Goal: Information Seeking & Learning: Learn about a topic

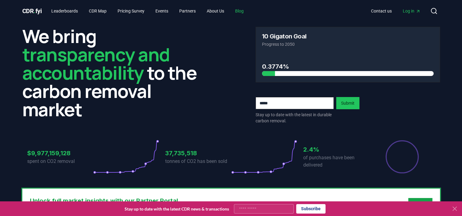
click at [244, 11] on link "Blog" at bounding box center [239, 10] width 18 height 11
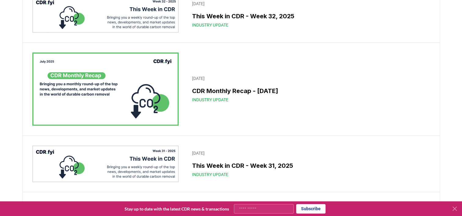
scroll to position [118, 0]
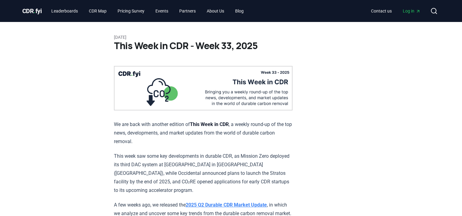
click at [245, 159] on p "This week saw some key developments in durable CDR, as Mission Zero deployed it…" at bounding box center [203, 173] width 179 height 43
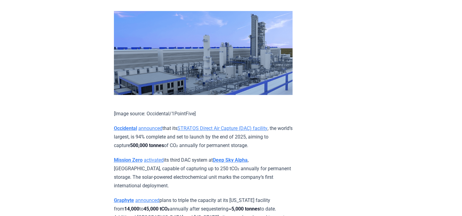
scroll to position [324, 0]
click at [206, 173] on p "Mission Zero activated its third DAC system at Deep Sky Alpha , Alberta, capabl…" at bounding box center [203, 173] width 179 height 34
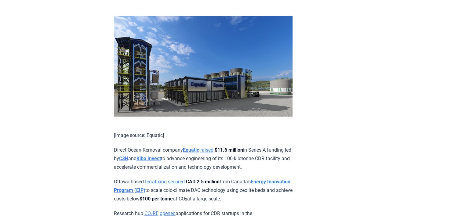
scroll to position [615, 0]
click at [224, 160] on p "Direct Ocean Removal company Equatic raised $11.6 million in Series A funding l…" at bounding box center [203, 159] width 179 height 26
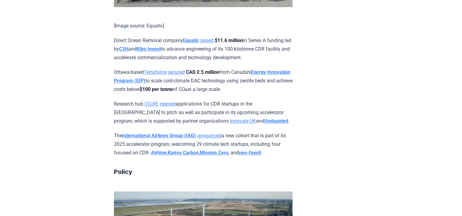
scroll to position [725, 0]
click at [256, 143] on p "The International Airlines Group (IAG) announced a new cohort that is part of i…" at bounding box center [203, 144] width 179 height 26
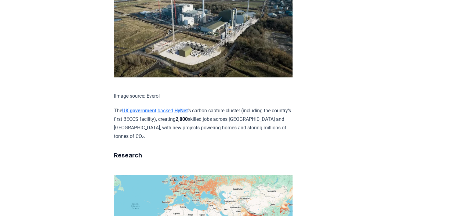
scroll to position [940, 0]
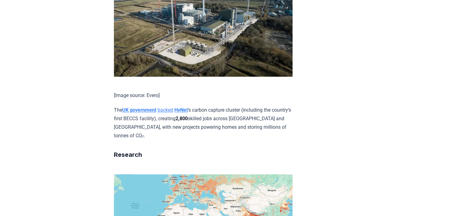
click at [238, 135] on p "The UK government backed HyNet ’s carbon capture cluster (including the country…" at bounding box center [203, 123] width 179 height 34
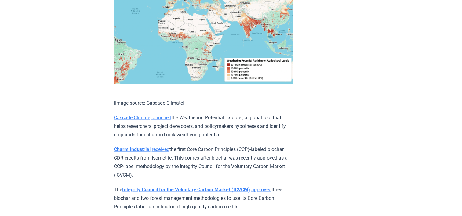
scroll to position [1135, 0]
click at [231, 132] on p "Cascade Climate launched the Weathering Potential Explorer, a global tool that …" at bounding box center [203, 126] width 179 height 26
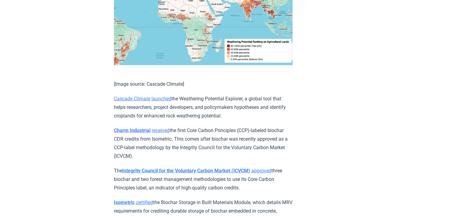
scroll to position [1154, 0]
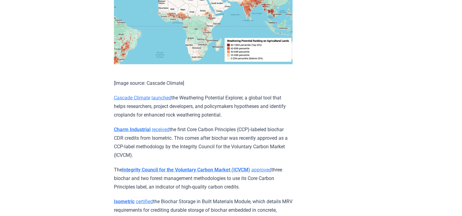
click at [215, 137] on p "Charm Industrial received the first Core Carbon Principles (CCP)-labeled biocha…" at bounding box center [203, 142] width 179 height 34
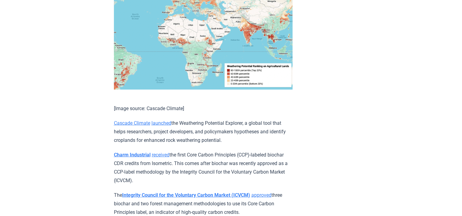
scroll to position [1129, 0]
click at [212, 140] on p "Cascade Climate launched the Weathering Potential Explorer, a global tool that …" at bounding box center [203, 132] width 179 height 26
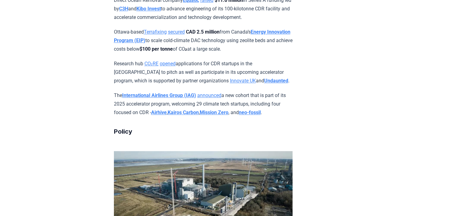
scroll to position [762, 0]
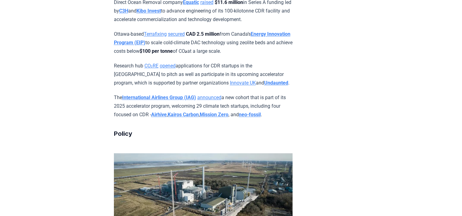
click at [251, 100] on p "The International Airlines Group (IAG) announced a new cohort that is part of i…" at bounding box center [203, 106] width 179 height 26
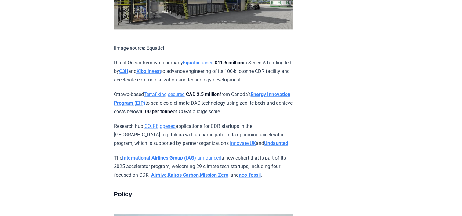
scroll to position [695, 0]
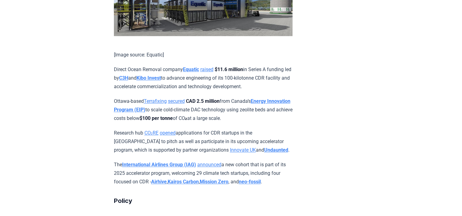
click at [243, 84] on p "Direct Ocean Removal company Equatic raised $11.6 million in Series A funding l…" at bounding box center [203, 78] width 179 height 26
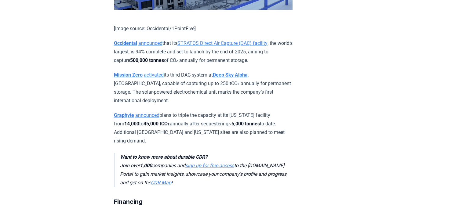
scroll to position [409, 0]
click at [201, 88] on p "Mission Zero activated its third DAC system at Deep Sky Alpha , Alberta, capabl…" at bounding box center [203, 88] width 179 height 34
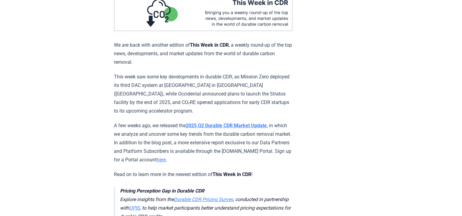
scroll to position [80, 0]
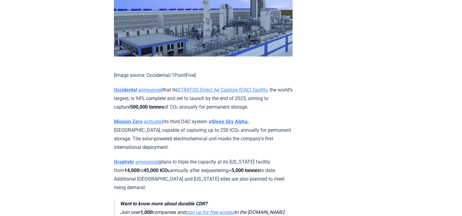
scroll to position [365, 0]
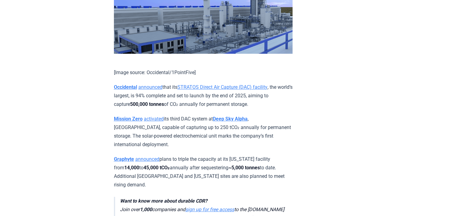
click at [184, 131] on p "Mission Zero activated its third DAC system at Deep Sky Alpha , Alberta, capabl…" at bounding box center [203, 132] width 179 height 34
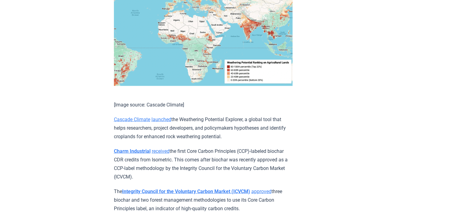
scroll to position [1131, 0]
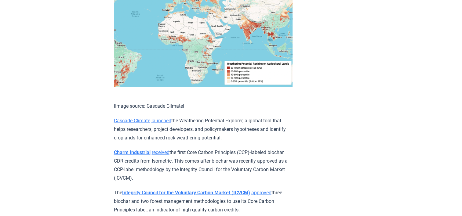
click at [213, 132] on p "Cascade Climate launched the Weathering Potential Explorer, a global tool that …" at bounding box center [203, 129] width 179 height 26
drag, startPoint x: 213, startPoint y: 132, endPoint x: 186, endPoint y: 134, distance: 26.7
click at [186, 134] on p "Cascade Climate launched the Weathering Potential Explorer, a global tool that …" at bounding box center [203, 129] width 179 height 26
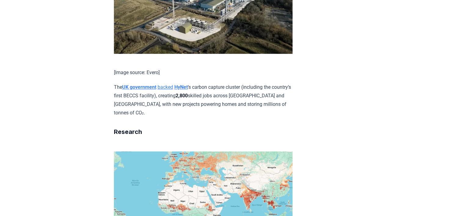
scroll to position [962, 0]
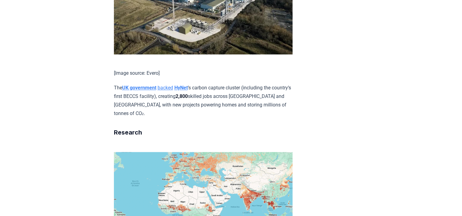
click at [235, 105] on p "The UK government backed HyNet ’s carbon capture cluster (including the country…" at bounding box center [203, 101] width 179 height 34
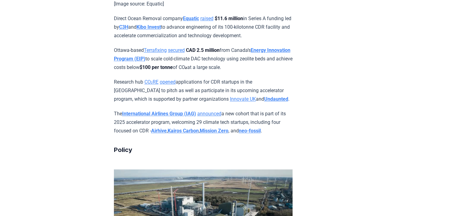
scroll to position [745, 0]
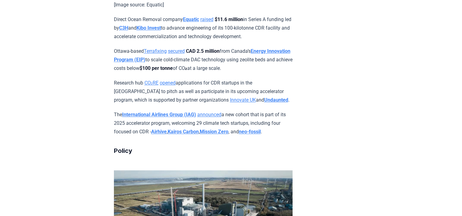
click at [271, 97] on p "Research hub CO₂RE opened applications for CDR startups in the UK to pitch as w…" at bounding box center [203, 92] width 179 height 26
drag, startPoint x: 271, startPoint y: 97, endPoint x: 251, endPoint y: 97, distance: 19.2
click at [251, 97] on p "Research hub CO₂RE opened applications for CDR startups in the UK to pitch as w…" at bounding box center [203, 92] width 179 height 26
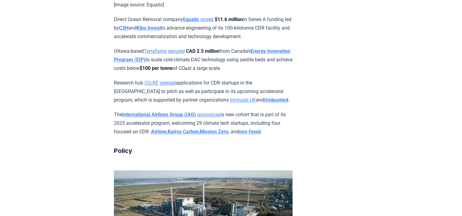
click at [248, 97] on p "Research hub CO₂RE opened applications for CDR startups in the UK to pitch as w…" at bounding box center [203, 92] width 179 height 26
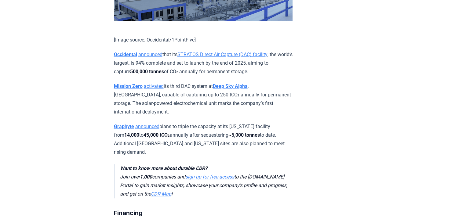
scroll to position [392, 0]
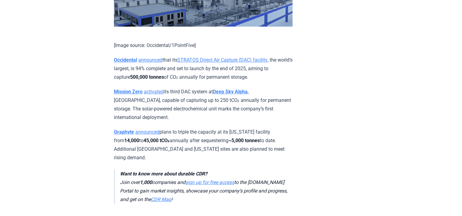
click at [202, 100] on p "Mission Zero activated its third DAC system at Deep Sky Alpha , Alberta, capabl…" at bounding box center [203, 105] width 179 height 34
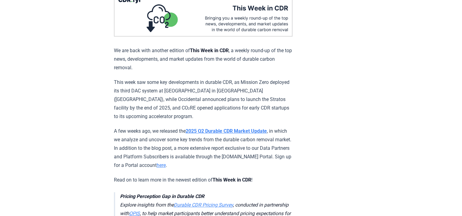
scroll to position [73, 0]
click at [177, 105] on p "This week saw some key developments in durable CDR, as Mission Zero deployed it…" at bounding box center [203, 100] width 179 height 43
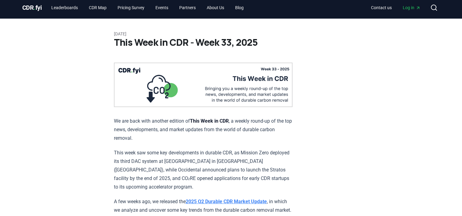
scroll to position [0, 0]
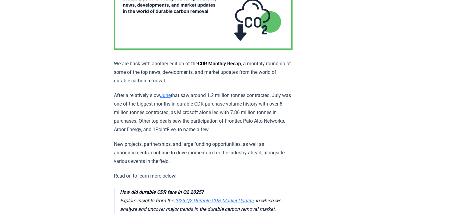
scroll to position [110, 0]
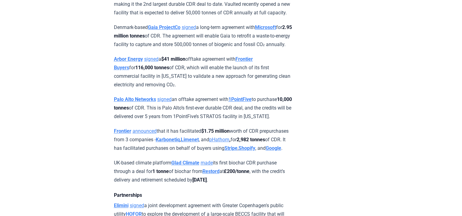
scroll to position [521, 0]
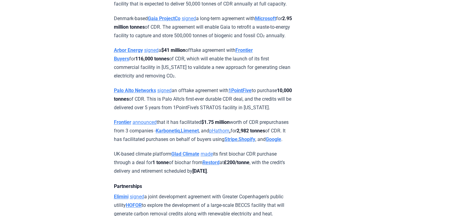
click at [224, 80] on p "Arbor Energy signed a $41 million offtake agreement with Frontier Buyers for 11…" at bounding box center [203, 63] width 179 height 34
click at [215, 80] on p "Arbor Energy signed a $41 million offtake agreement with Frontier Buyers for 11…" at bounding box center [203, 63] width 179 height 34
click at [209, 80] on p "Arbor Energy signed a $41 million offtake agreement with Frontier Buyers for 11…" at bounding box center [203, 63] width 179 height 34
click at [185, 80] on p "Arbor Energy signed a $41 million offtake agreement with Frontier Buyers for 11…" at bounding box center [203, 63] width 179 height 34
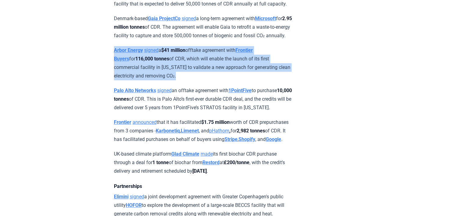
click at [185, 80] on p "Arbor Energy signed a $41 million offtake agreement with Frontier Buyers for 11…" at bounding box center [203, 63] width 179 height 34
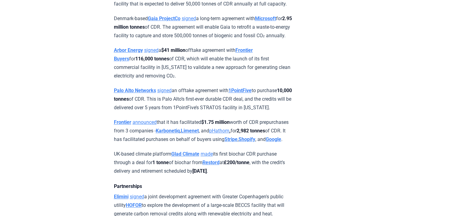
click at [185, 80] on p "Arbor Energy signed a $41 million offtake agreement with Frontier Buyers for 11…" at bounding box center [203, 63] width 179 height 34
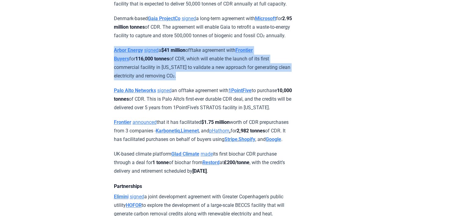
click at [185, 80] on p "Arbor Energy signed a $41 million offtake agreement with Frontier Buyers for 11…" at bounding box center [203, 63] width 179 height 34
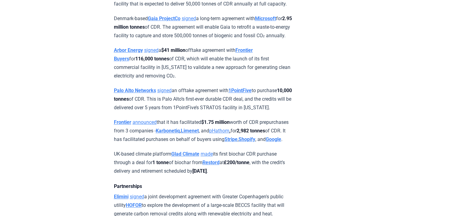
click at [185, 80] on p "Arbor Energy signed a $41 million offtake agreement with Frontier Buyers for 11…" at bounding box center [203, 63] width 179 height 34
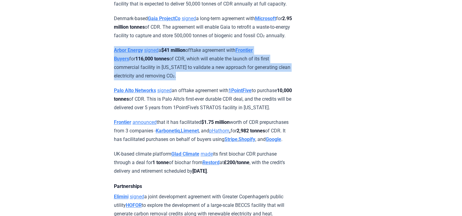
click at [185, 80] on p "Arbor Energy signed a $41 million offtake agreement with Frontier Buyers for 11…" at bounding box center [203, 63] width 179 height 34
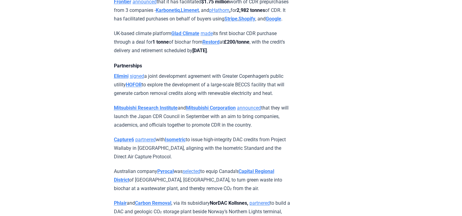
scroll to position [643, 0]
click at [189, 54] on p "UK-based climate platform Glad Climate made its first biochar CDR purchase thro…" at bounding box center [203, 42] width 179 height 26
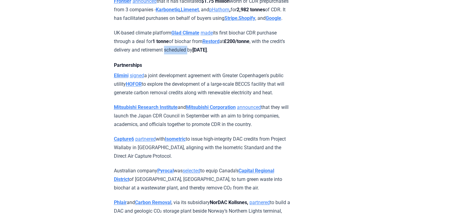
click at [189, 54] on p "UK-based climate platform Glad Climate made its first biochar CDR purchase thro…" at bounding box center [203, 42] width 179 height 26
click at [155, 54] on p "UK-based climate platform Glad Climate made its first biochar CDR purchase thro…" at bounding box center [203, 42] width 179 height 26
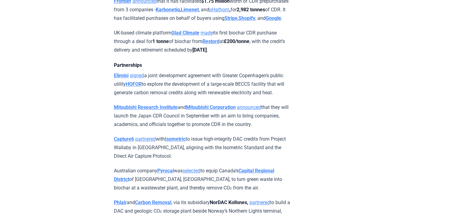
drag, startPoint x: 155, startPoint y: 90, endPoint x: 192, endPoint y: 92, distance: 36.7
click at [192, 54] on p "UK-based climate platform Glad Climate made its first biochar CDR purchase thro…" at bounding box center [203, 42] width 179 height 26
drag, startPoint x: 192, startPoint y: 92, endPoint x: 221, endPoint y: 91, distance: 29.0
click at [207, 53] on strong "[DATE]" at bounding box center [199, 50] width 14 height 6
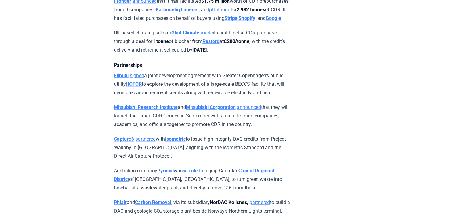
click at [207, 53] on strong "[DATE]" at bounding box center [199, 50] width 14 height 6
drag, startPoint x: 221, startPoint y: 91, endPoint x: 175, endPoint y: 95, distance: 46.3
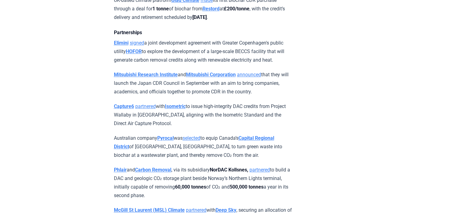
scroll to position [684, 0]
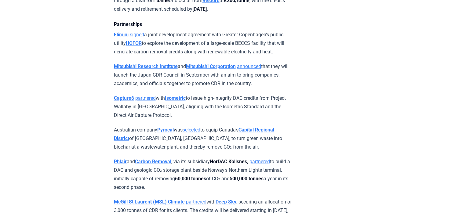
click at [204, 88] on p "Mitsubishi Research Institute and Mitsubishi Corporation announced that they wi…" at bounding box center [203, 75] width 179 height 26
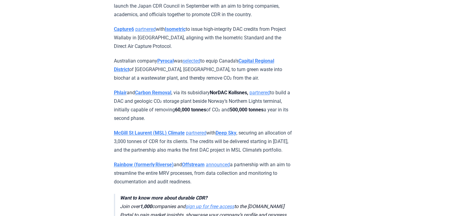
scroll to position [755, 0]
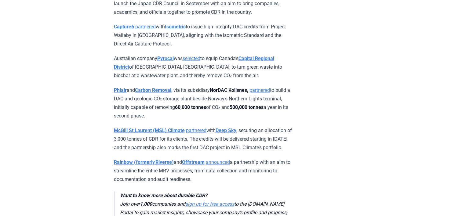
click at [192, 120] on p "Phlair and Carbon Removal , via its subsidiary NorDAC Kollsnes, partnered to bu…" at bounding box center [203, 103] width 179 height 34
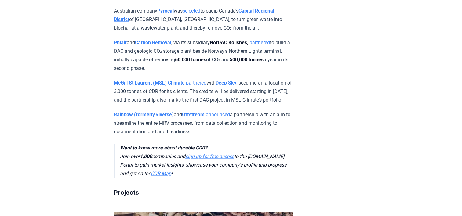
scroll to position [804, 0]
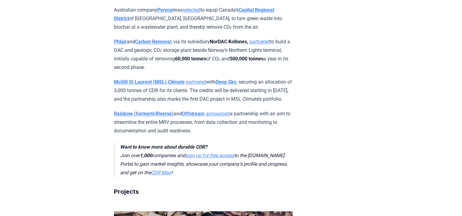
click at [186, 104] on p "[PERSON_NAME] St Laurent (MSL) Climate partnered with Deep Sky , securing an al…" at bounding box center [203, 91] width 179 height 26
click at [196, 104] on p "[PERSON_NAME] St Laurent (MSL) Climate partnered with Deep Sky , securing an al…" at bounding box center [203, 91] width 179 height 26
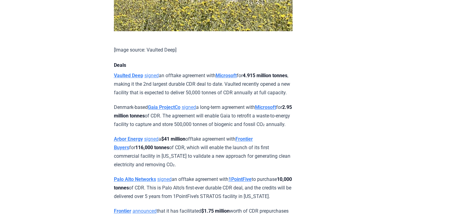
scroll to position [432, 0]
click at [217, 129] on p "Denmark-based Gaia ProjectCo signed a long-term agreement with Microsoft for 2.…" at bounding box center [203, 117] width 179 height 26
click at [205, 88] on p "Vaulted Deep signed an offtake agreement with Microsoft for 4.915 million tonne…" at bounding box center [203, 85] width 179 height 26
click at [206, 129] on p "Denmark-based Gaia ProjectCo signed a long-term agreement with Microsoft for 2.…" at bounding box center [203, 117] width 179 height 26
click at [233, 129] on p "Denmark-based Gaia ProjectCo signed a long-term agreement with Microsoft for 2.…" at bounding box center [203, 117] width 179 height 26
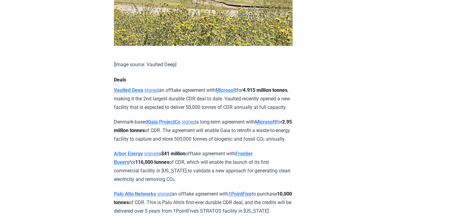
scroll to position [418, 0]
click at [192, 112] on p "Vaulted Deep signed an offtake agreement with Microsoft for 4.915 million tonne…" at bounding box center [203, 99] width 179 height 26
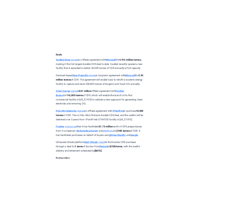
scroll to position [496, 0]
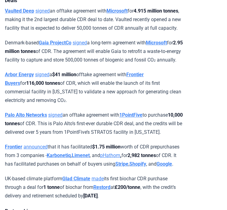
click at [106, 64] on p "Denmark-based Gaia ProjectCo signed a long-term agreement with Microsoft for 2.…" at bounding box center [94, 51] width 179 height 26
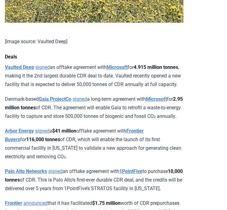
scroll to position [440, 0]
click at [78, 83] on p "Vaulted Deep signed an offtake agreement with Microsoft for 4.915 million tonne…" at bounding box center [94, 76] width 179 height 26
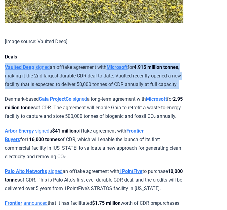
click at [78, 83] on p "Vaulted Deep signed an offtake agreement with Microsoft for 4.915 million tonne…" at bounding box center [94, 76] width 179 height 26
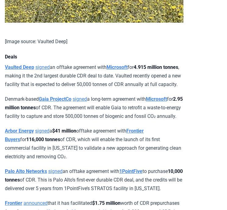
click at [86, 82] on p "Vaulted Deep signed an offtake agreement with Microsoft for 4.915 million tonne…" at bounding box center [94, 76] width 179 height 26
drag, startPoint x: 86, startPoint y: 82, endPoint x: 79, endPoint y: 91, distance: 10.8
click at [79, 89] on p "Vaulted Deep signed an offtake agreement with Microsoft for 4.915 million tonne…" at bounding box center [94, 76] width 179 height 26
click at [112, 120] on p "Denmark-based Gaia ProjectCo signed a long-term agreement with Microsoft for 2.…" at bounding box center [94, 108] width 179 height 26
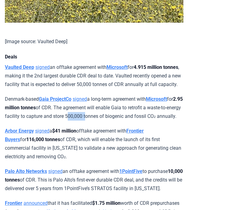
click at [112, 120] on p "Denmark-based Gaia ProjectCo signed a long-term agreement with Microsoft for 2.…" at bounding box center [94, 108] width 179 height 26
drag, startPoint x: 112, startPoint y: 131, endPoint x: 71, endPoint y: 130, distance: 40.7
click at [71, 120] on p "Denmark-based Gaia ProjectCo signed a long-term agreement with Microsoft for 2.…" at bounding box center [94, 108] width 179 height 26
drag, startPoint x: 71, startPoint y: 130, endPoint x: 51, endPoint y: 129, distance: 20.5
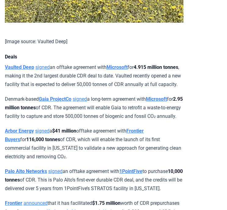
click at [51, 120] on p "Denmark-based Gaia ProjectCo signed a long-term agreement with Microsoft for 2.…" at bounding box center [94, 108] width 179 height 26
click at [114, 120] on p "Denmark-based Gaia ProjectCo signed a long-term agreement with Microsoft for 2.…" at bounding box center [94, 108] width 179 height 26
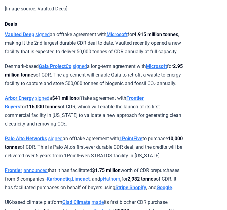
scroll to position [472, 0]
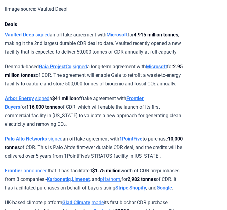
click at [102, 88] on p "Denmark-based Gaia ProjectCo signed a long-term agreement with Microsoft for 2.…" at bounding box center [94, 75] width 179 height 26
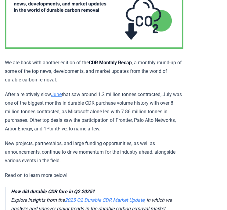
scroll to position [105, 0]
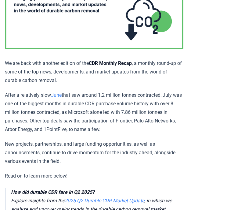
click at [44, 141] on p "New projects, partnerships, and large funding opportunities, as well as announc…" at bounding box center [94, 153] width 179 height 26
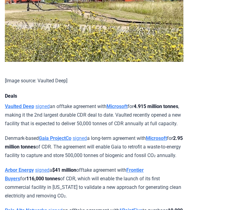
scroll to position [401, 0]
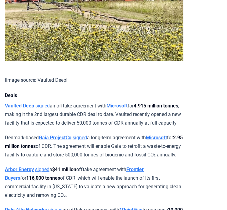
click at [100, 159] on p "Denmark-based Gaia ProjectCo signed a long-term agreement with Microsoft for 2.…" at bounding box center [94, 146] width 179 height 26
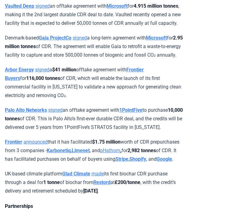
scroll to position [503, 0]
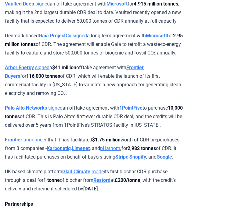
click at [61, 129] on p "Palo Alto Networks signed an offtake agreement with 1PointFive to purchase 10,0…" at bounding box center [94, 117] width 179 height 26
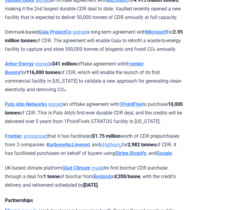
scroll to position [507, 0]
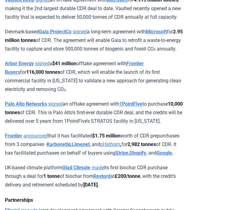
click at [31, 138] on link "announced" at bounding box center [36, 136] width 24 height 6
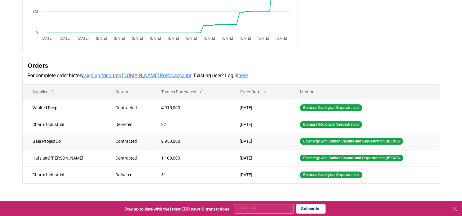
scroll to position [127, 0]
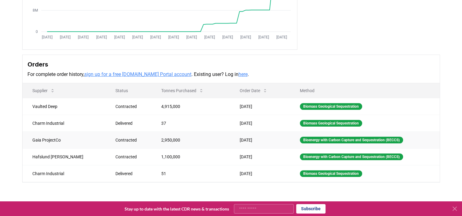
click at [54, 141] on td "Gaia ProjectCo" at bounding box center [64, 140] width 83 height 17
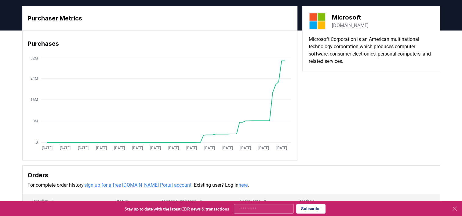
scroll to position [0, 0]
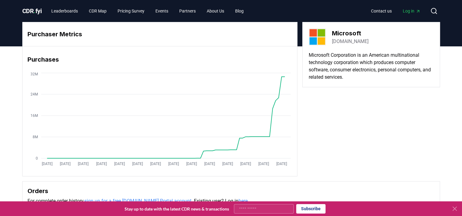
click at [5, 82] on div "Purchaser Metrics Purchases [DATE] [DATE] [DATE] [DATE] [DATE] [DATE] [DATE] [D…" at bounding box center [231, 189] width 462 height 287
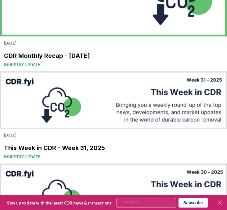
scroll to position [304, 0]
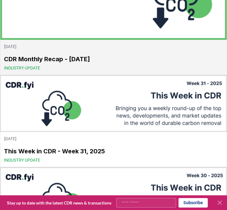
click at [28, 66] on span "Industry Update" at bounding box center [22, 68] width 36 height 6
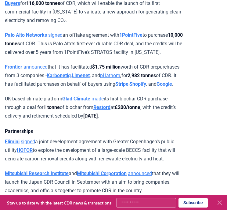
scroll to position [734, 0]
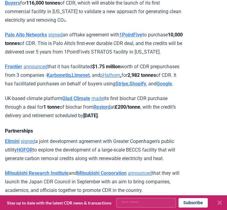
click at [94, 169] on p "Mitsubishi Research Institute and Mitsubishi Corporation announced that they wi…" at bounding box center [94, 182] width 179 height 26
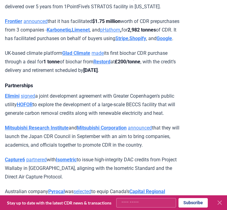
scroll to position [782, 0]
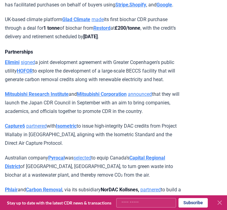
scroll to position [822, 0]
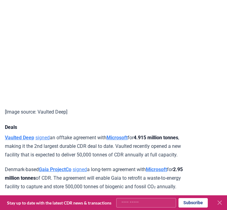
scroll to position [528, 0]
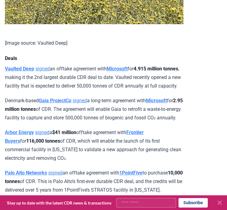
click at [89, 128] on p "Arbor Energy signed a $41 million offtake agreement with Frontier Buyers for 11…" at bounding box center [94, 145] width 179 height 34
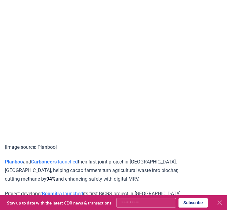
scroll to position [1154, 0]
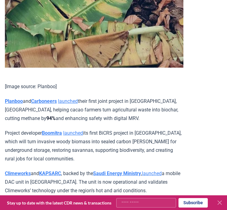
click at [99, 129] on p "Project developer [PERSON_NAME] launched its first BiCRS project in [GEOGRAPHIC…" at bounding box center [94, 146] width 179 height 34
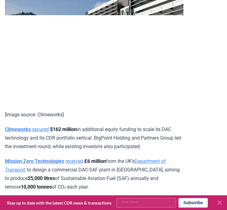
scroll to position [1465, 0]
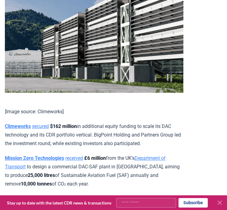
click at [115, 154] on p "Mission Zero Technologies received £6 million from the UK’s Department of Trans…" at bounding box center [94, 171] width 179 height 34
click at [125, 154] on p "Mission Zero Technologies received £6 million from the UK’s Department of Trans…" at bounding box center [94, 171] width 179 height 34
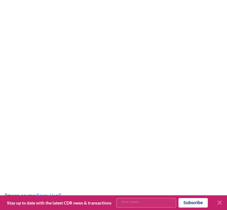
scroll to position [2453, 0]
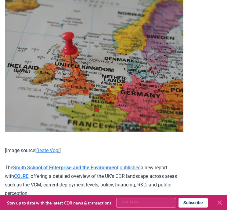
click at [93, 146] on p "[Image source: Beate Vogl ] The Smith School of Enterprise and the Environment …" at bounding box center [94, 171] width 179 height 51
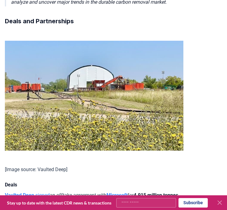
scroll to position [400, 0]
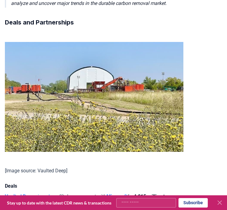
click at [71, 192] on p "Vaulted Deep signed an offtake agreement with Microsoft for 4.915 million tonne…" at bounding box center [94, 205] width 179 height 26
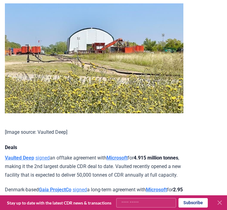
scroll to position [441, 0]
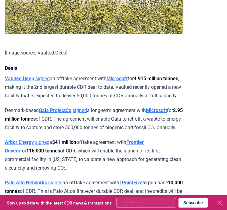
scroll to position [517, 0]
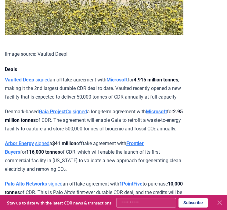
click at [122, 139] on p "Arbor Energy signed a $41 million offtake agreement with Frontier Buyers for 11…" at bounding box center [94, 156] width 179 height 34
click at [103, 139] on p "Arbor Energy signed a $41 million offtake agreement with Frontier Buyers for 11…" at bounding box center [94, 156] width 179 height 34
click at [89, 139] on p "Arbor Energy signed a $41 million offtake agreement with Frontier Buyers for 11…" at bounding box center [94, 156] width 179 height 34
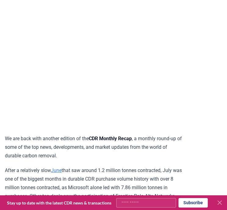
scroll to position [121, 0]
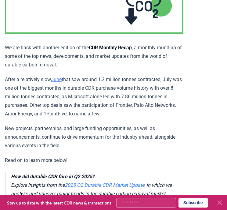
click at [123, 103] on p "After a relatively slow June that saw around 1.2 million tonnes contracted, Jul…" at bounding box center [94, 96] width 179 height 43
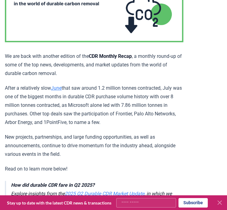
scroll to position [112, 0]
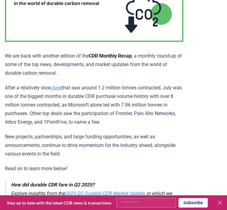
click at [113, 97] on p "After a relatively slow June that saw around 1.2 million tonnes contracted, Jul…" at bounding box center [94, 104] width 179 height 43
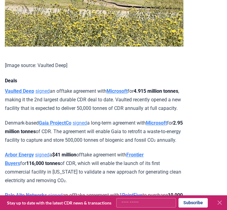
scroll to position [417, 0]
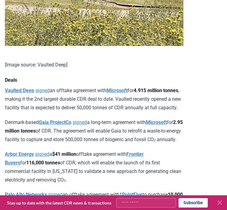
click at [107, 111] on p "Vaulted Deep signed an offtake agreement with Microsoft for 4.915 million tonne…" at bounding box center [94, 99] width 179 height 26
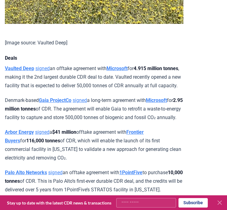
scroll to position [440, 0]
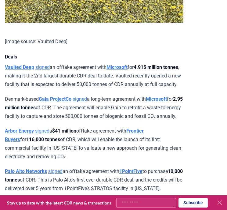
click at [111, 120] on p "Denmark-based Gaia ProjectCo signed a long-term agreement with Microsoft for 2.…" at bounding box center [94, 108] width 179 height 26
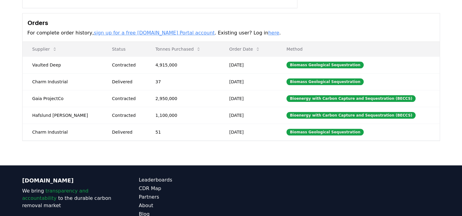
scroll to position [169, 0]
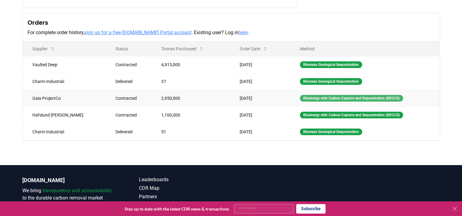
click at [303, 96] on div "Bioenergy with Carbon Capture and Sequestration (BECCS)" at bounding box center [351, 98] width 103 height 7
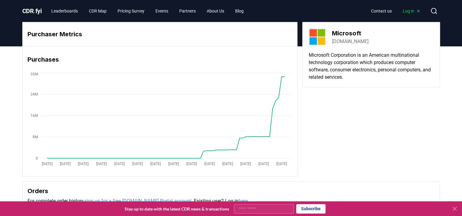
click at [326, 119] on div "Purchaser Metrics Purchases [DATE] [DATE] [DATE] [DATE] [DATE] [DATE] [DATE] [D…" at bounding box center [231, 99] width 418 height 155
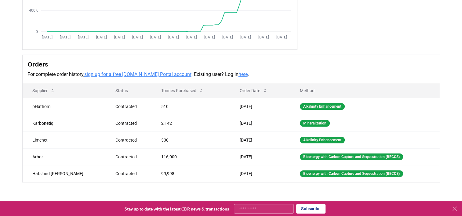
scroll to position [127, 0]
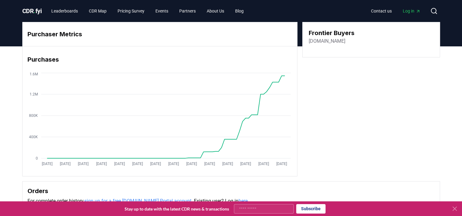
click at [325, 78] on div "Purchaser Metrics Purchases Jan 2019 Jul 2019 Jan 2020 Jul 2020 Jan 2021 Jul 20…" at bounding box center [231, 99] width 418 height 155
